Goal: Task Accomplishment & Management: Use online tool/utility

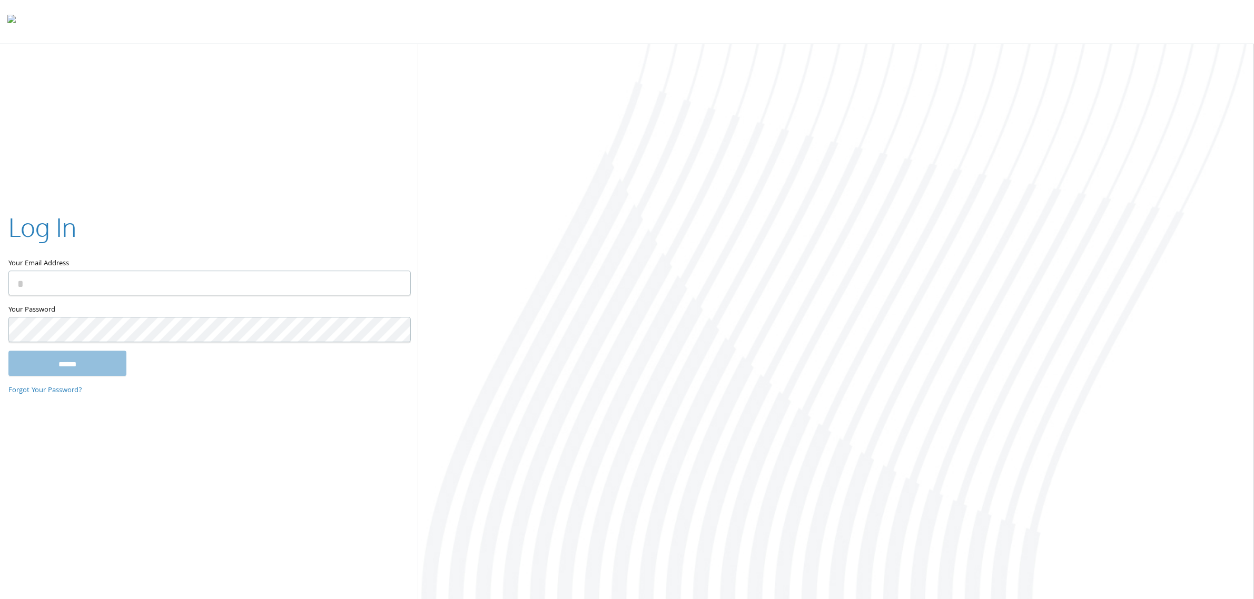
type input "**********"
click at [62, 359] on input "******" at bounding box center [67, 363] width 118 height 25
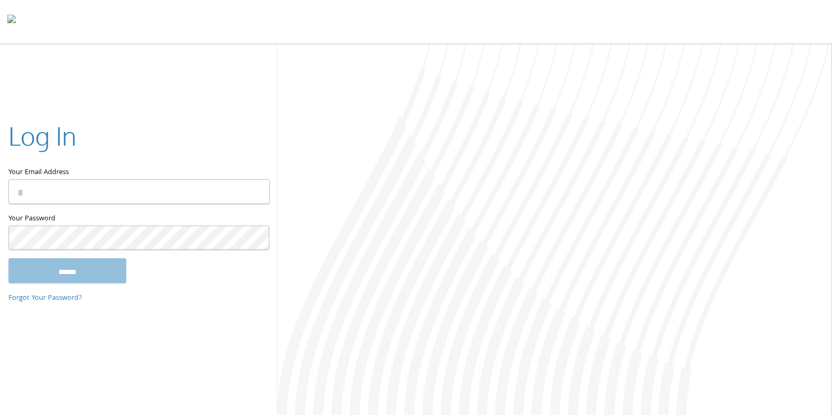
type input "**********"
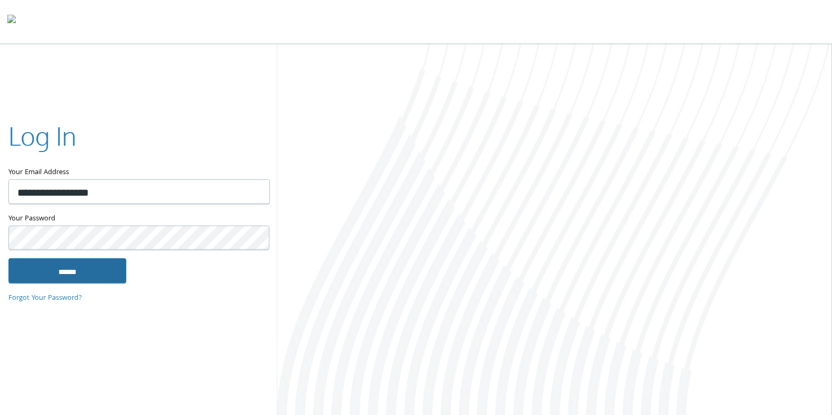
click at [68, 271] on input "******" at bounding box center [67, 271] width 118 height 25
